Goal: Information Seeking & Learning: Learn about a topic

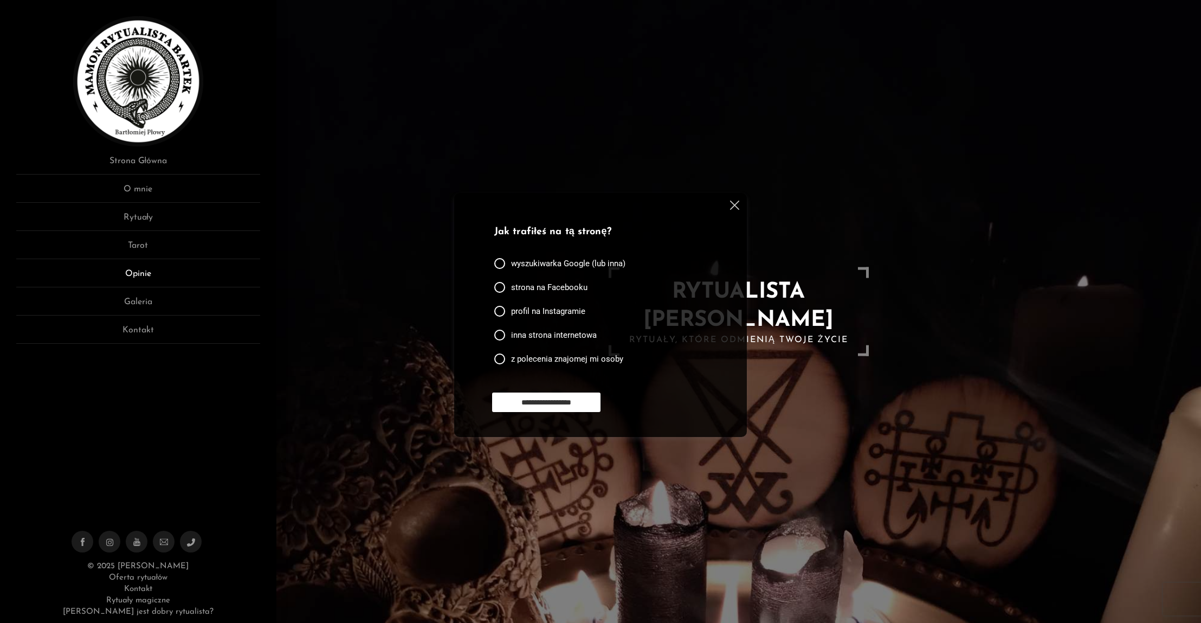
click at [146, 275] on link "Opinie" at bounding box center [138, 277] width 244 height 20
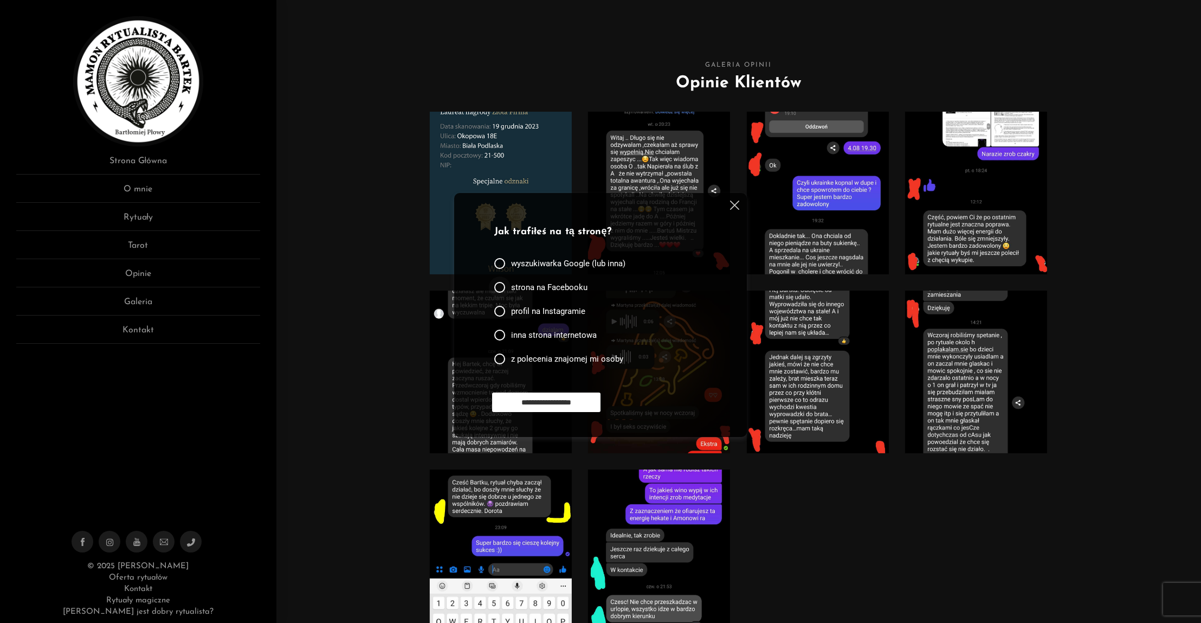
click at [561, 287] on span "strona na Facebooku" at bounding box center [549, 287] width 76 height 11
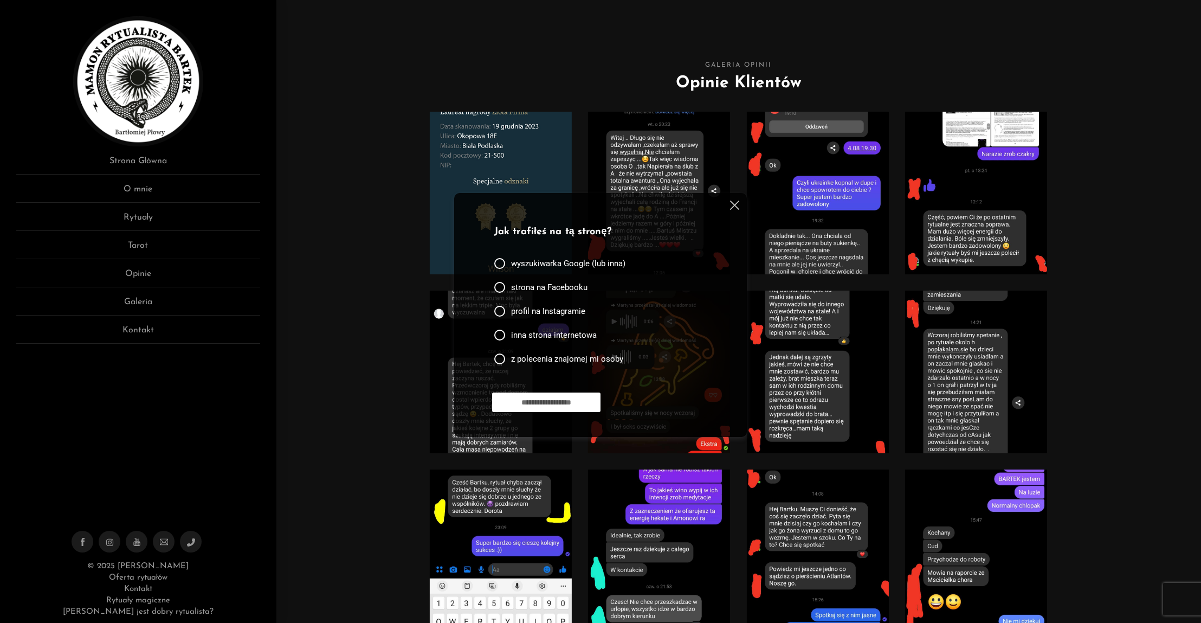
click at [555, 403] on input "**********" at bounding box center [546, 402] width 108 height 20
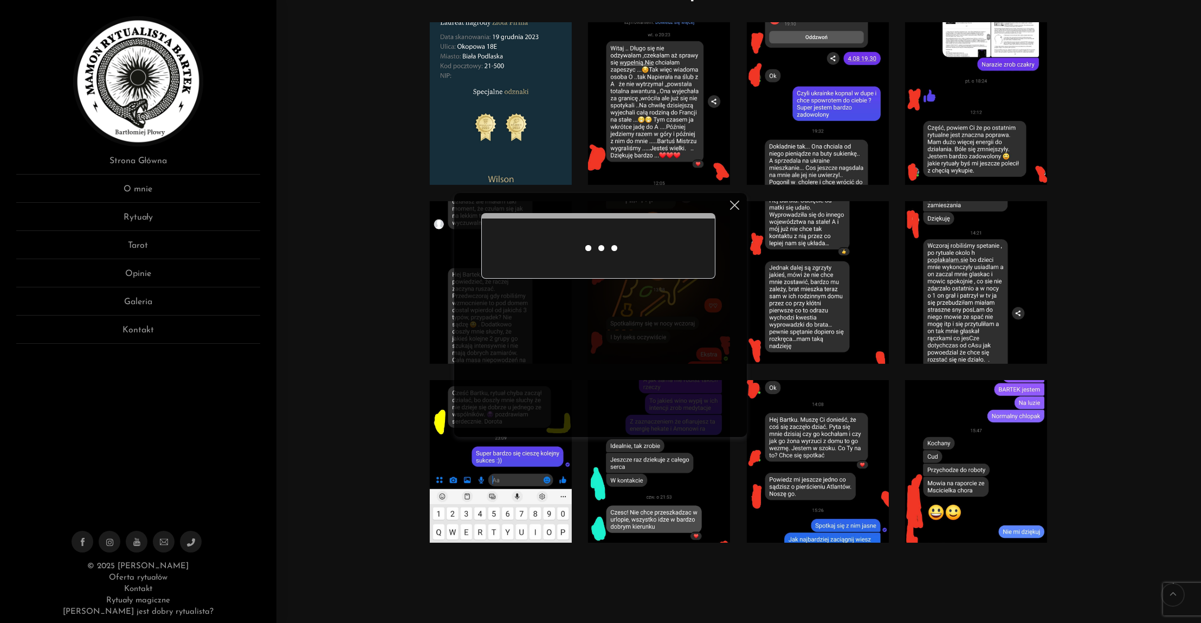
scroll to position [98, 0]
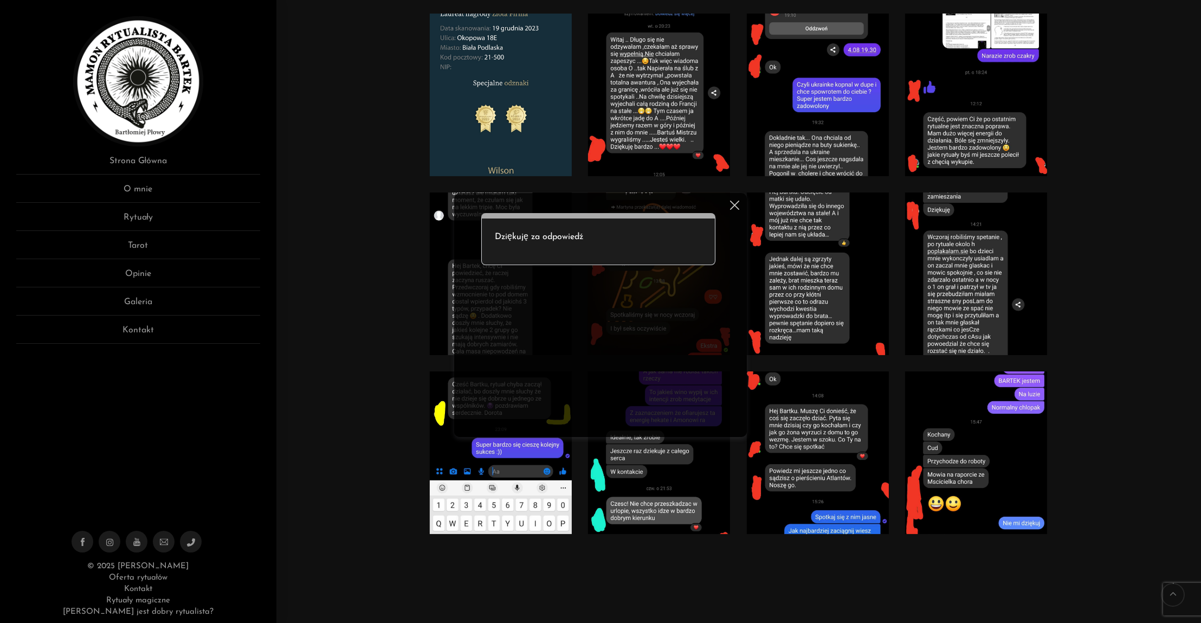
click at [734, 204] on img at bounding box center [734, 205] width 9 height 9
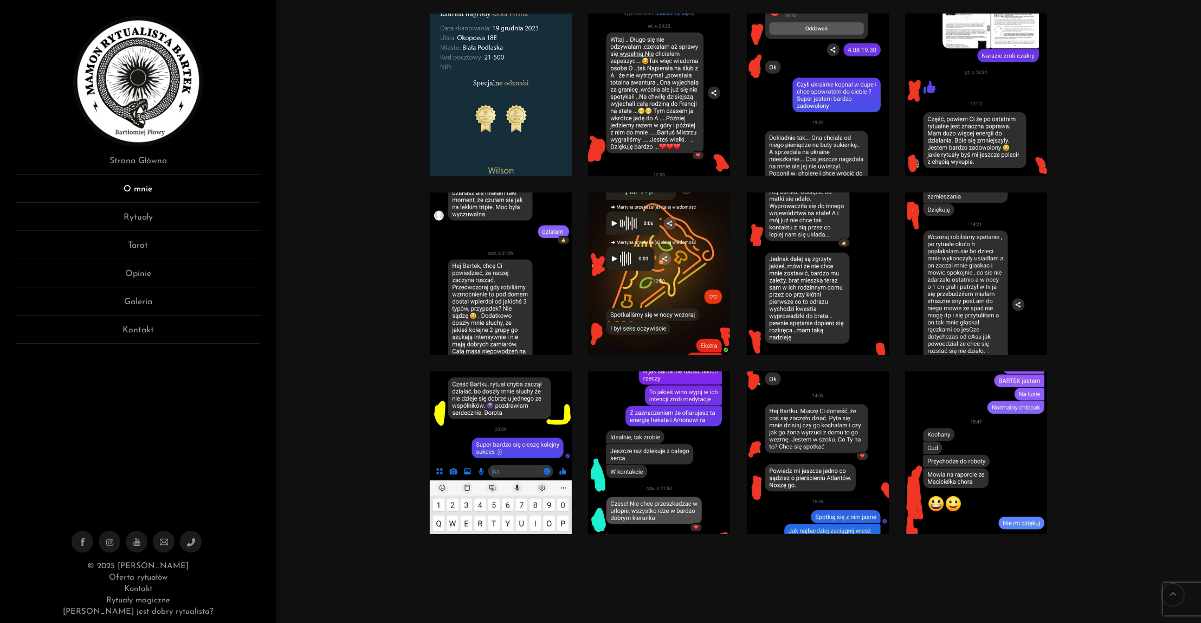
click at [154, 191] on link "O mnie" at bounding box center [138, 193] width 244 height 20
